Goal: Task Accomplishment & Management: Use online tool/utility

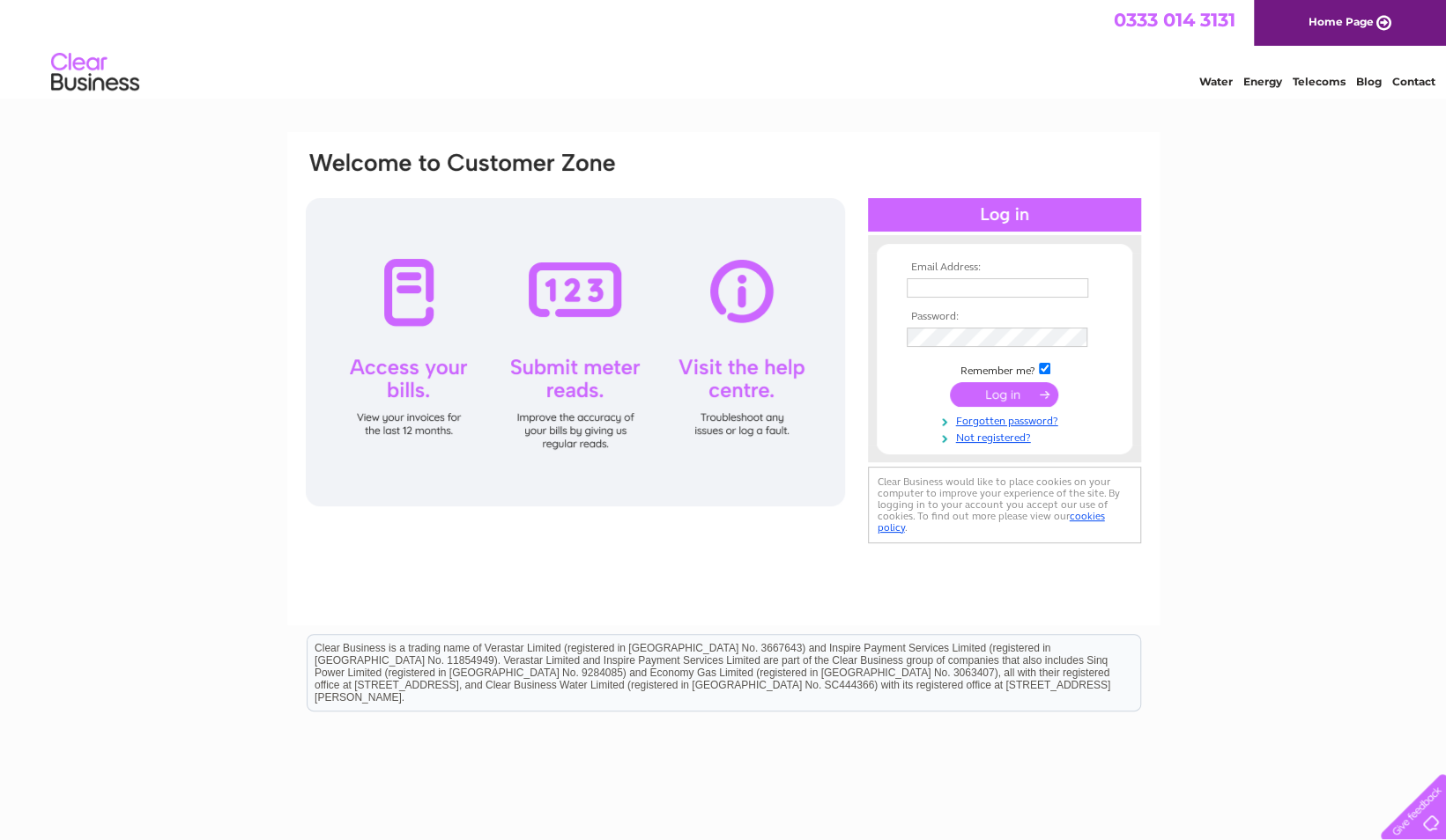
type input "[PERSON_NAME][EMAIL_ADDRESS][DOMAIN_NAME]"
click at [1015, 404] on input "submit" at bounding box center [1004, 394] width 109 height 25
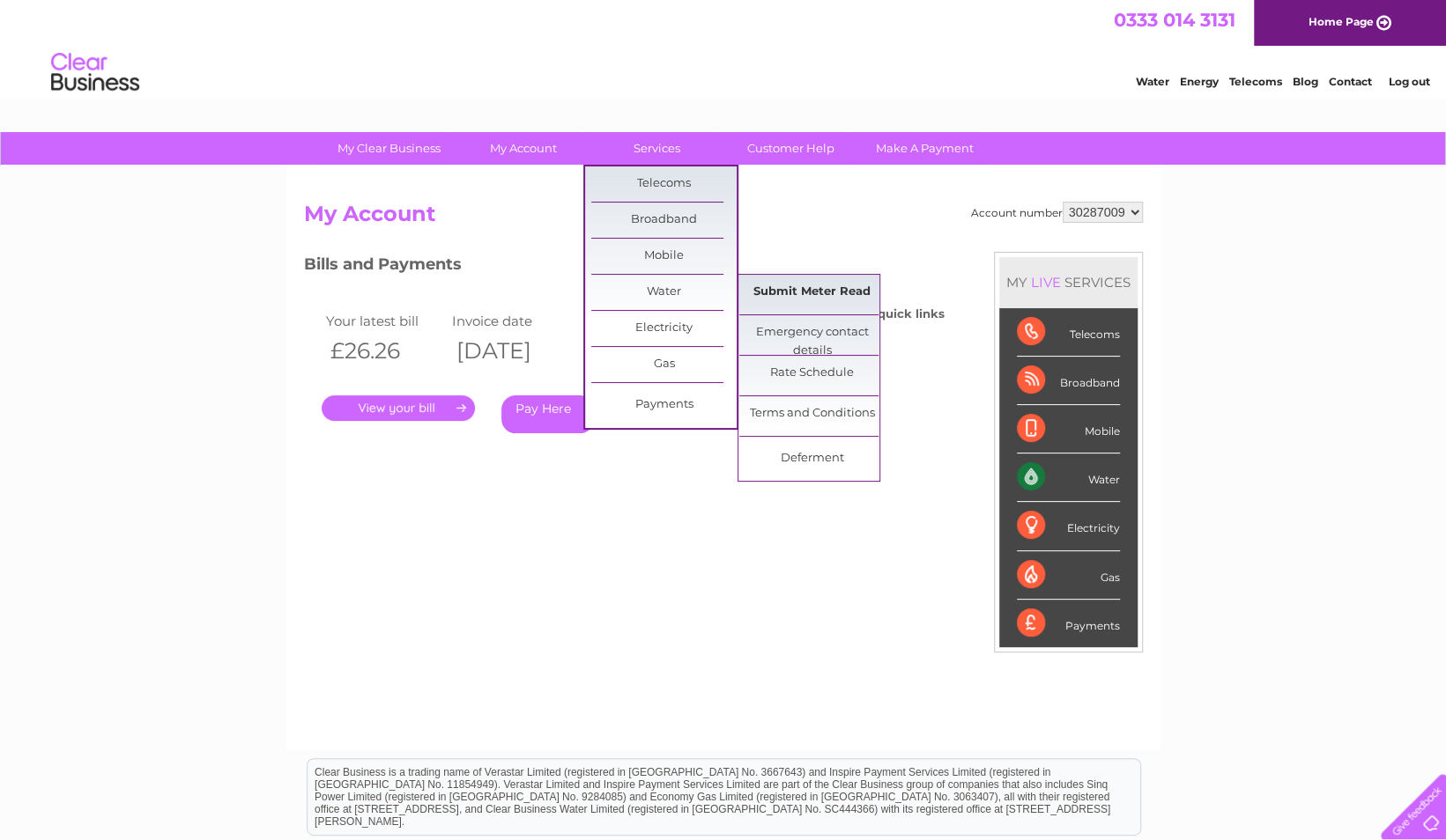
click at [763, 291] on link "Submit Meter Read" at bounding box center [811, 293] width 145 height 36
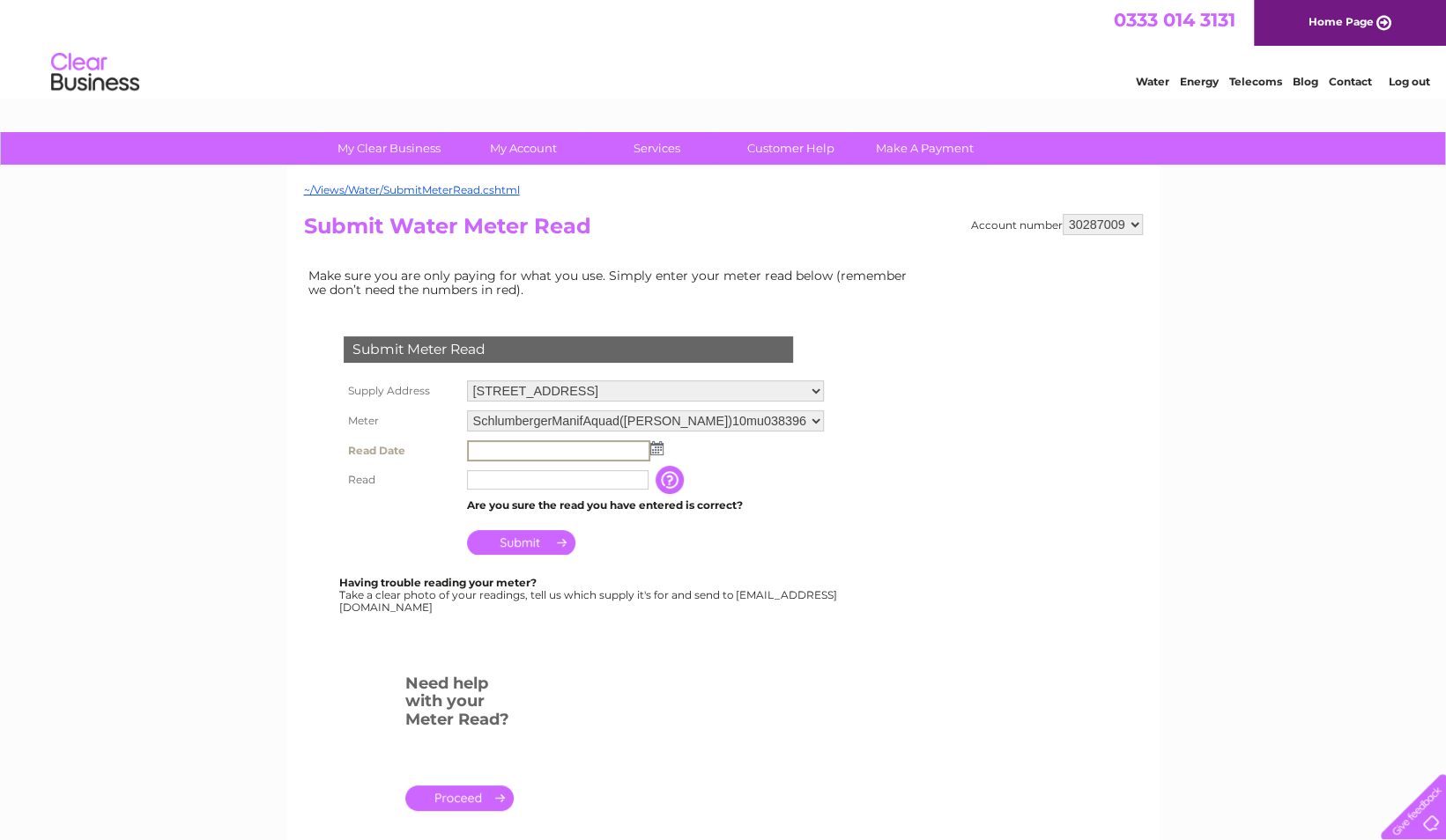
click at [510, 451] on input "text" at bounding box center [557, 451] width 183 height 21
click at [650, 448] on img at bounding box center [654, 448] width 13 height 14
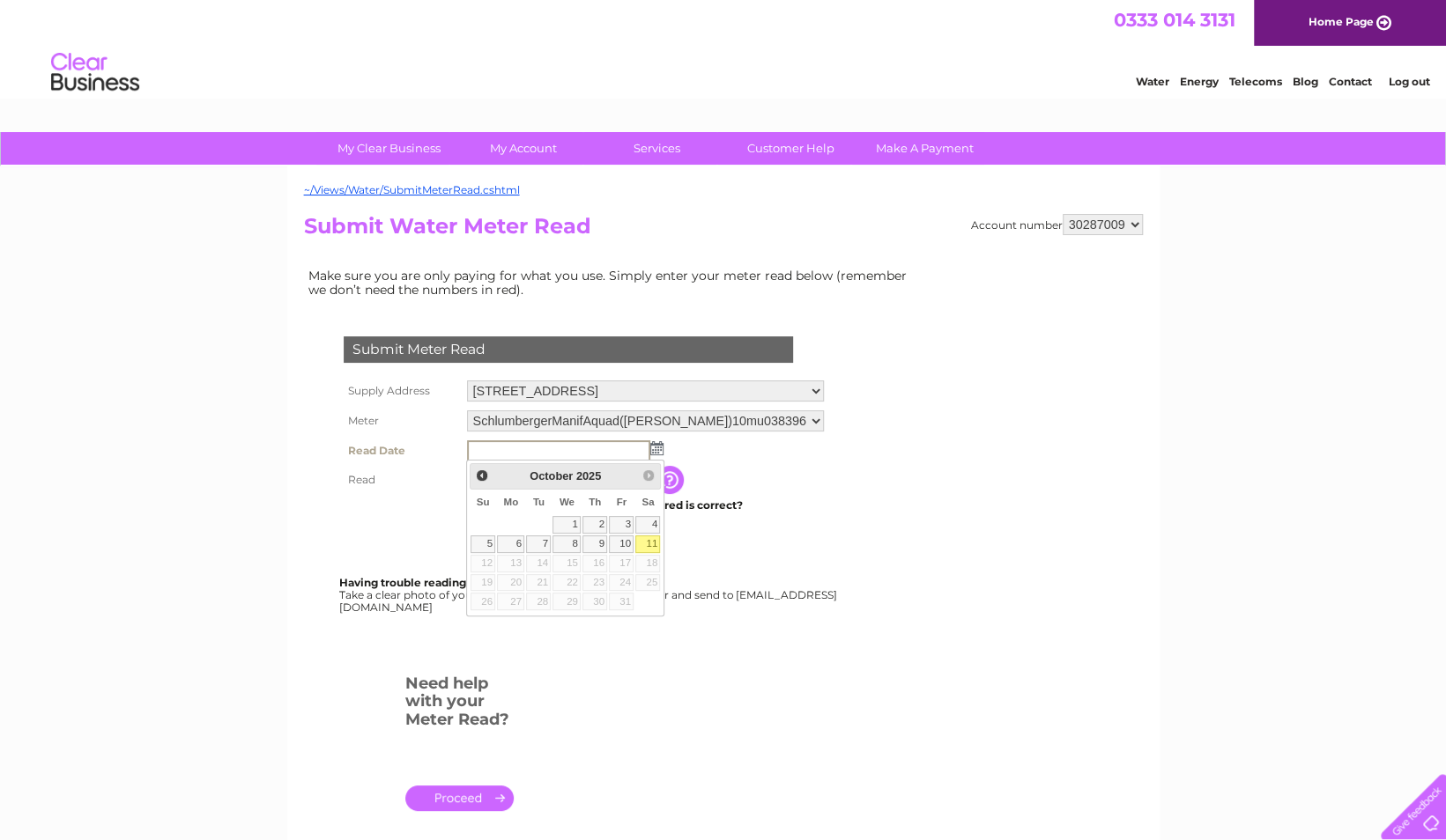
click at [650, 542] on link "11" at bounding box center [647, 545] width 25 height 18
type input "[DATE]"
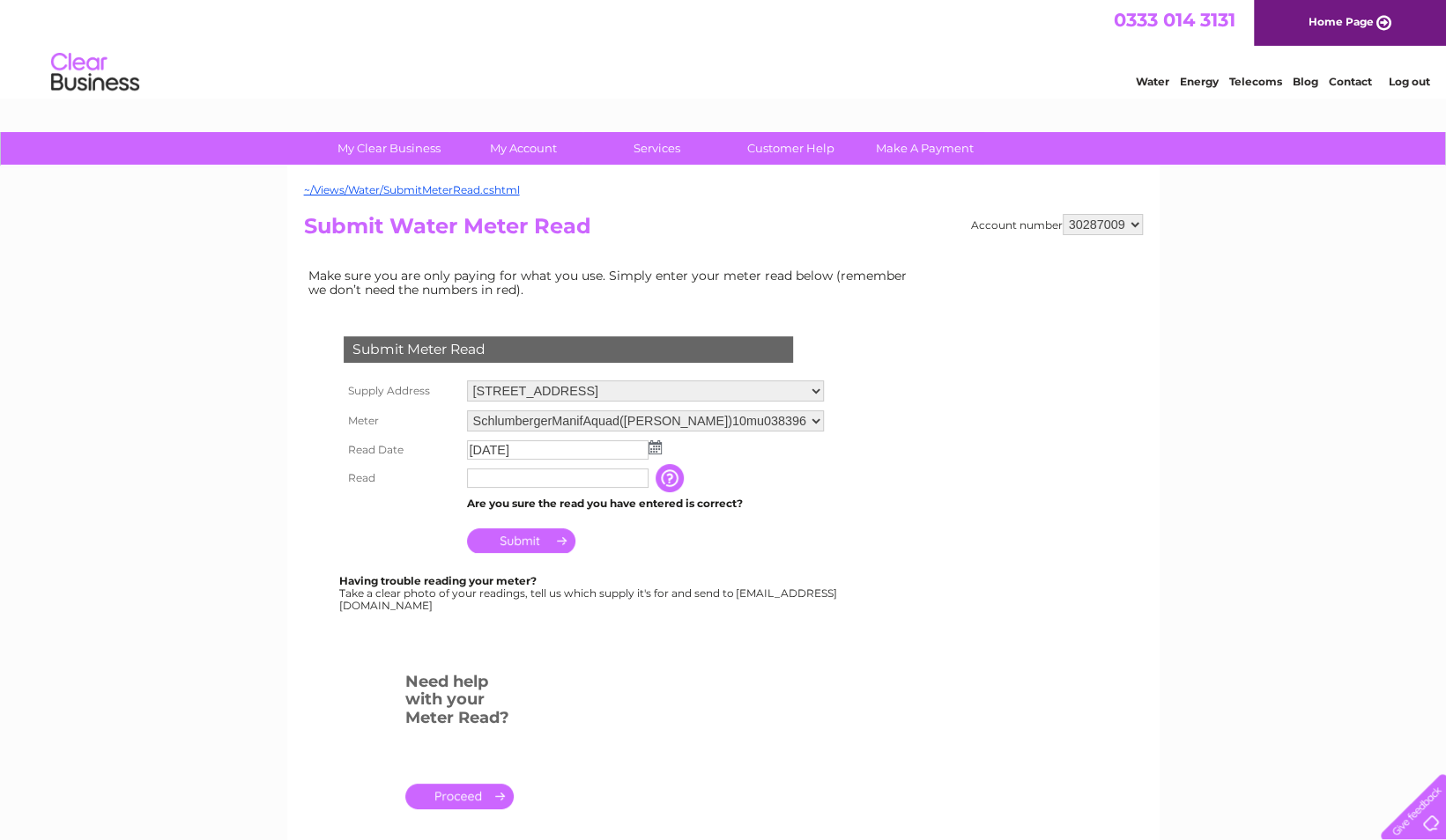
click at [556, 482] on input "text" at bounding box center [557, 478] width 182 height 20
type input "1273"
click at [506, 535] on input "Submit" at bounding box center [521, 543] width 109 height 25
